Goal: Task Accomplishment & Management: Use online tool/utility

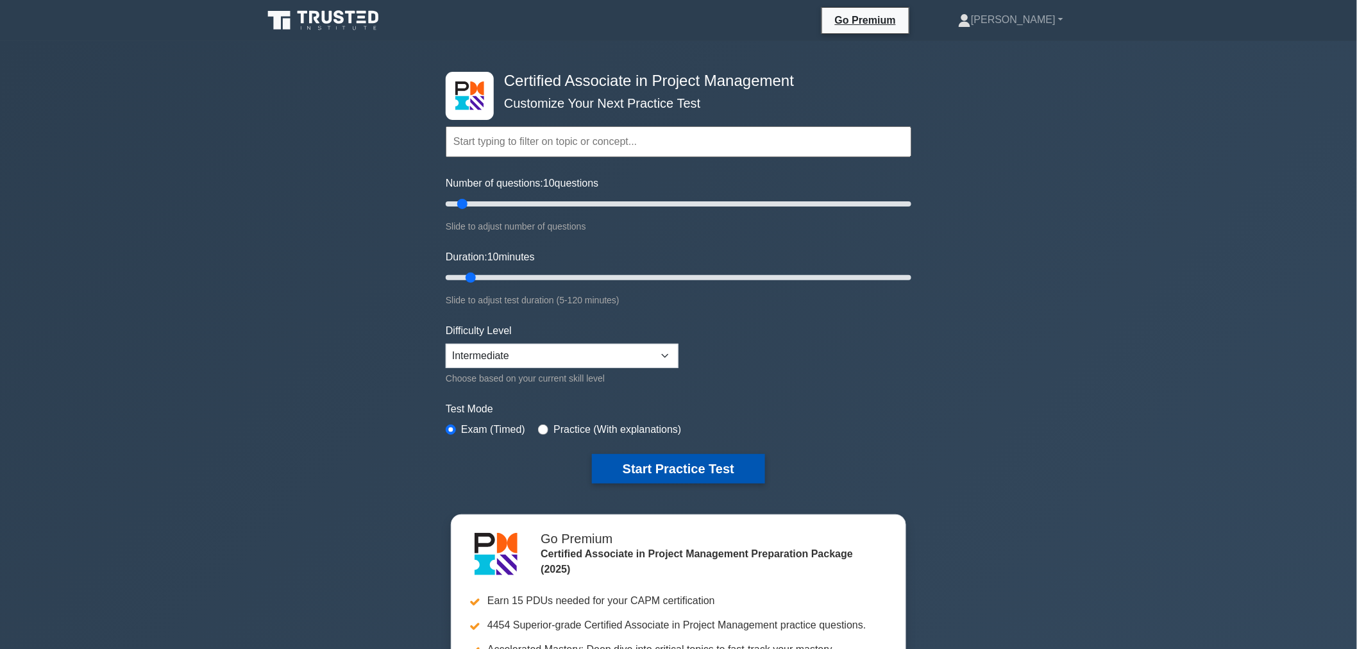
click at [613, 469] on button "Start Practice Test" at bounding box center [678, 469] width 173 height 30
drag, startPoint x: 461, startPoint y: 199, endPoint x: 490, endPoint y: 204, distance: 30.0
type input "20"
click at [490, 204] on input "Number of questions: 20 questions" at bounding box center [679, 203] width 466 height 15
drag, startPoint x: 472, startPoint y: 275, endPoint x: 492, endPoint y: 276, distance: 19.9
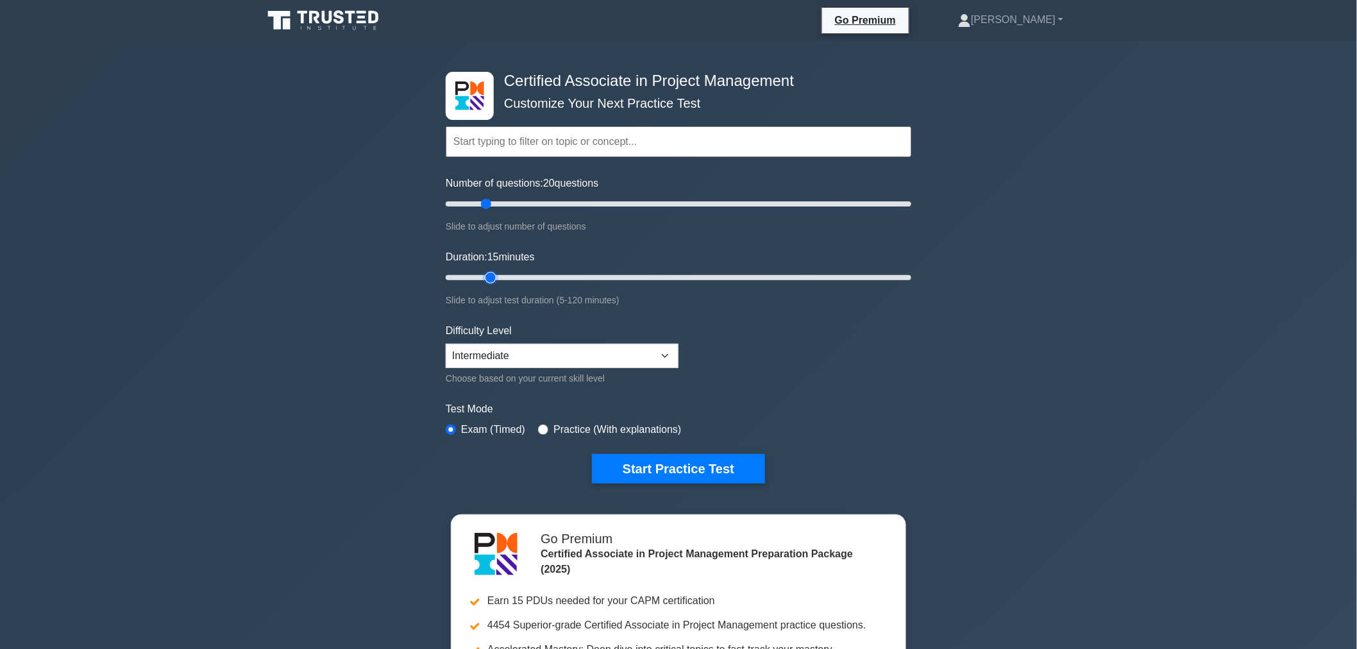
type input "15"
click at [492, 276] on input "Duration: 15 minutes" at bounding box center [679, 277] width 466 height 15
click at [336, 220] on div "Certified Associate in Project Management Customize Your Next Practice Test Top…" at bounding box center [678, 444] width 1357 height 807
click at [618, 477] on button "Start Practice Test" at bounding box center [678, 469] width 173 height 30
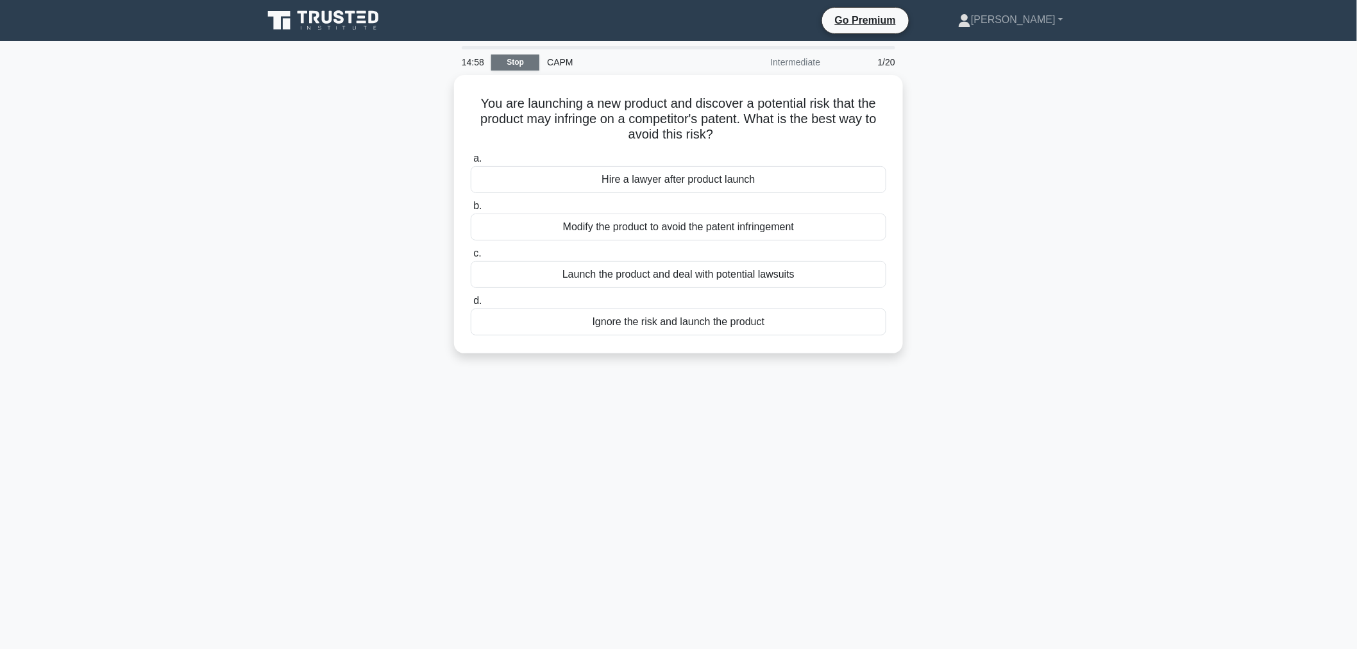
click at [513, 60] on link "Stop" at bounding box center [515, 63] width 48 height 16
